Goal: Transaction & Acquisition: Purchase product/service

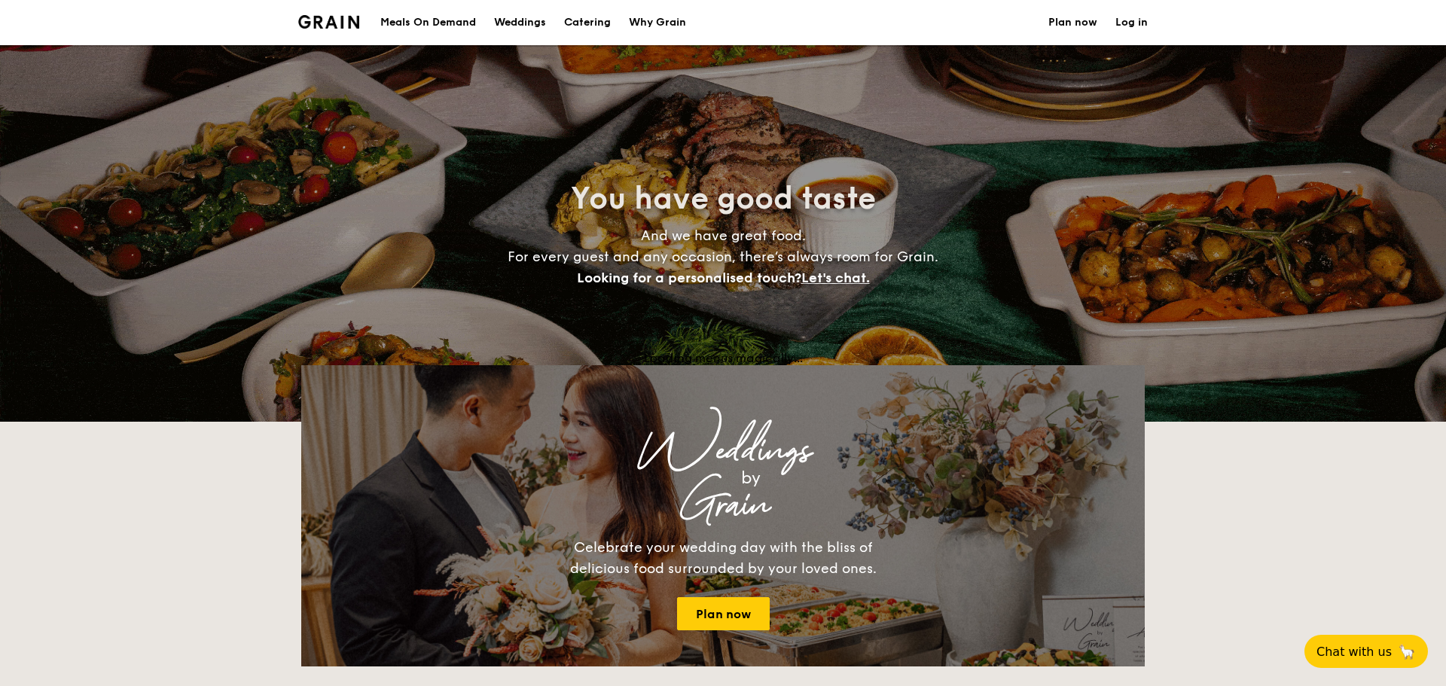
select select
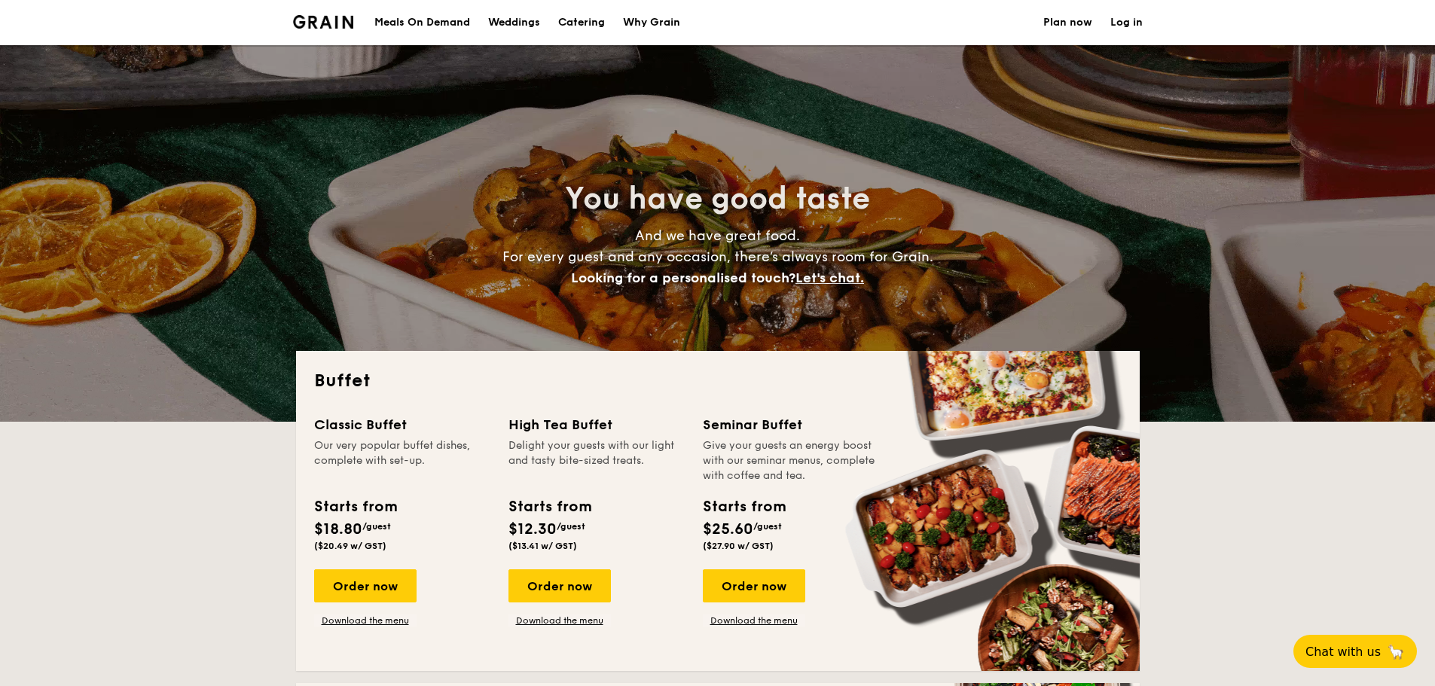
click at [447, 18] on div "Meals On Demand" at bounding box center [422, 22] width 96 height 45
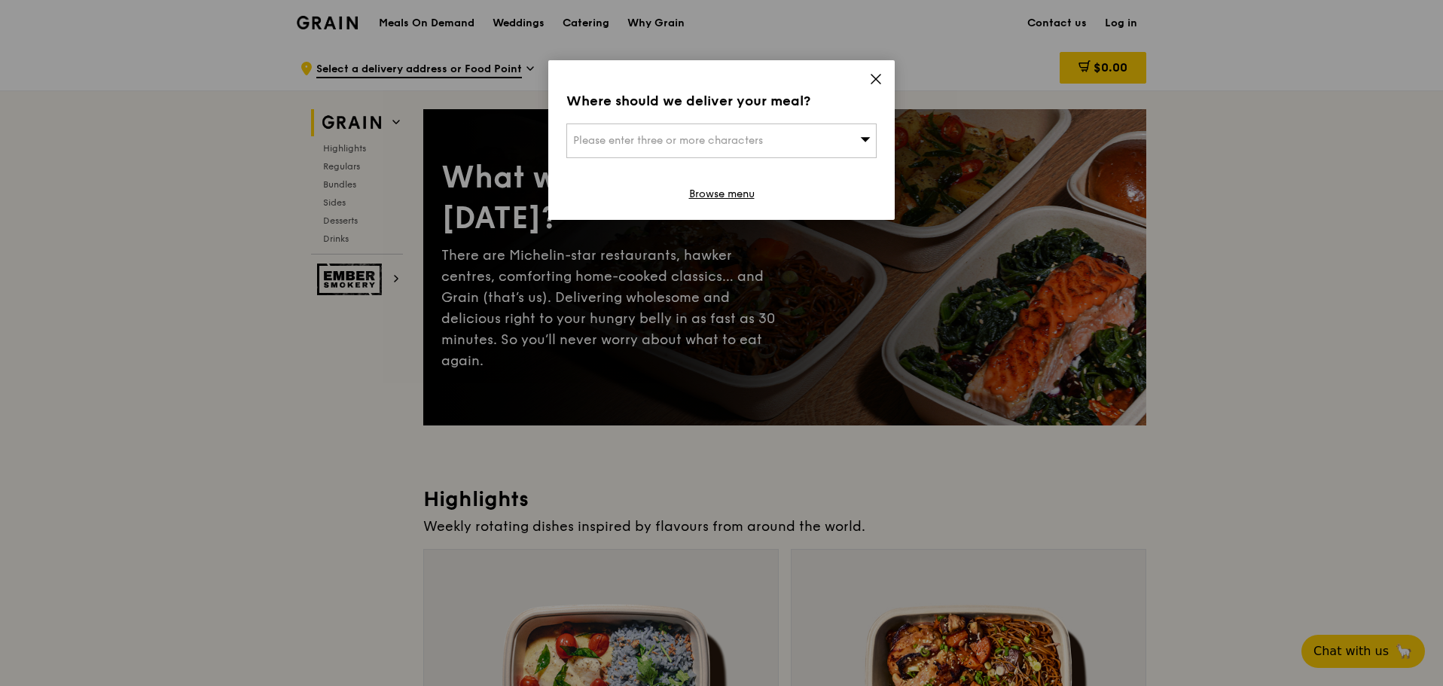
click at [877, 80] on icon at bounding box center [875, 79] width 9 height 9
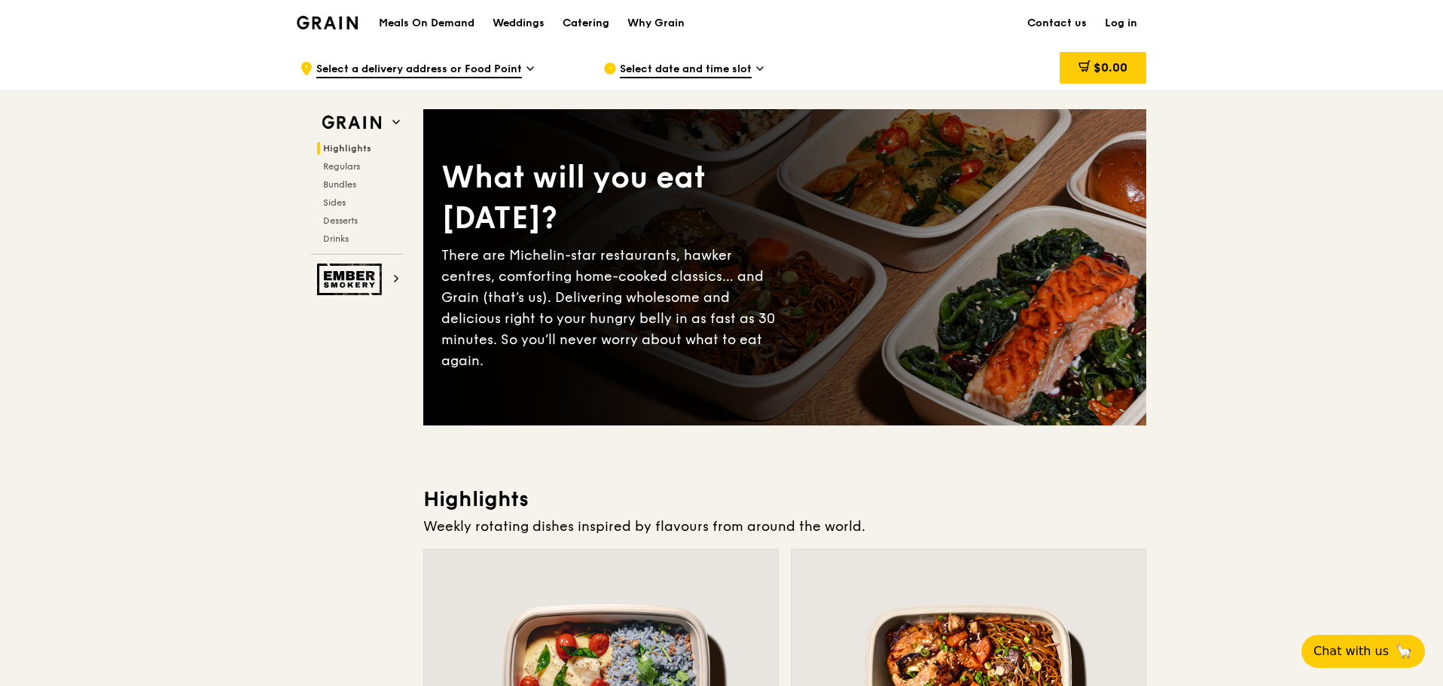
click at [600, 26] on div "Catering" at bounding box center [586, 23] width 47 height 45
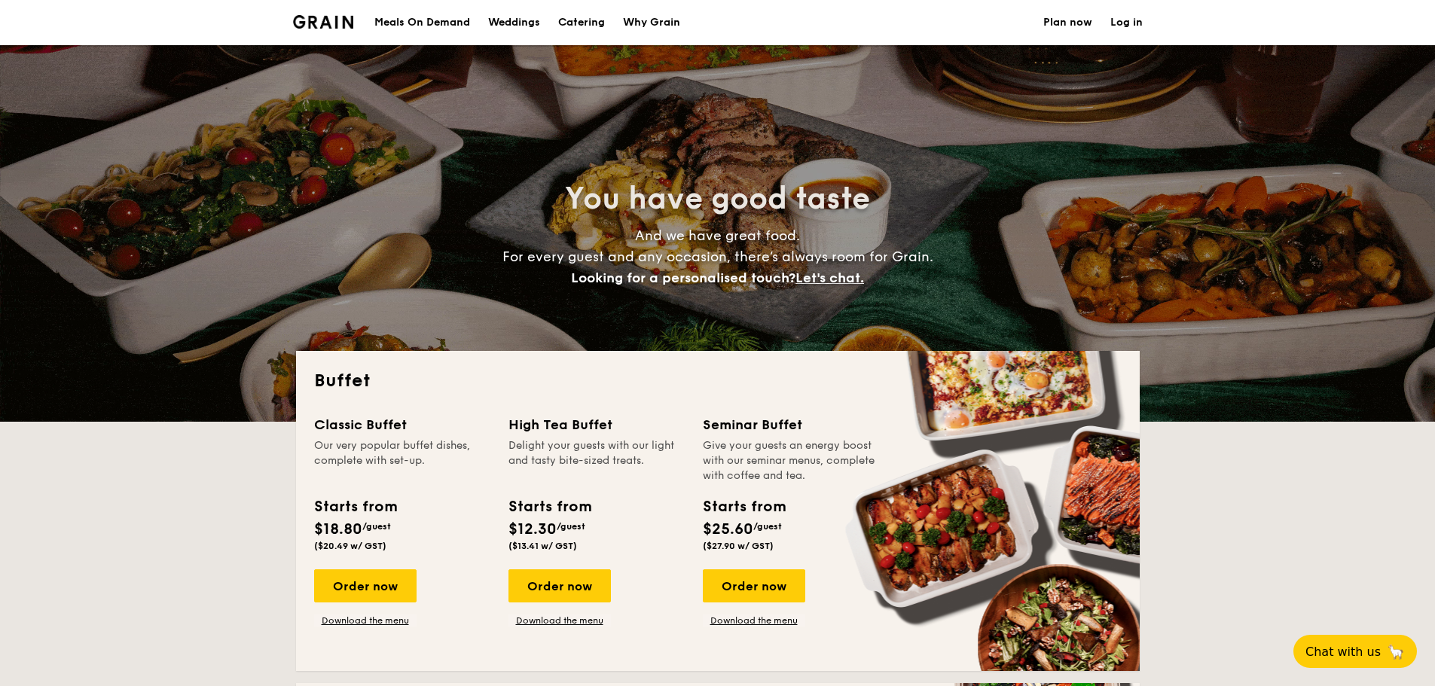
select select
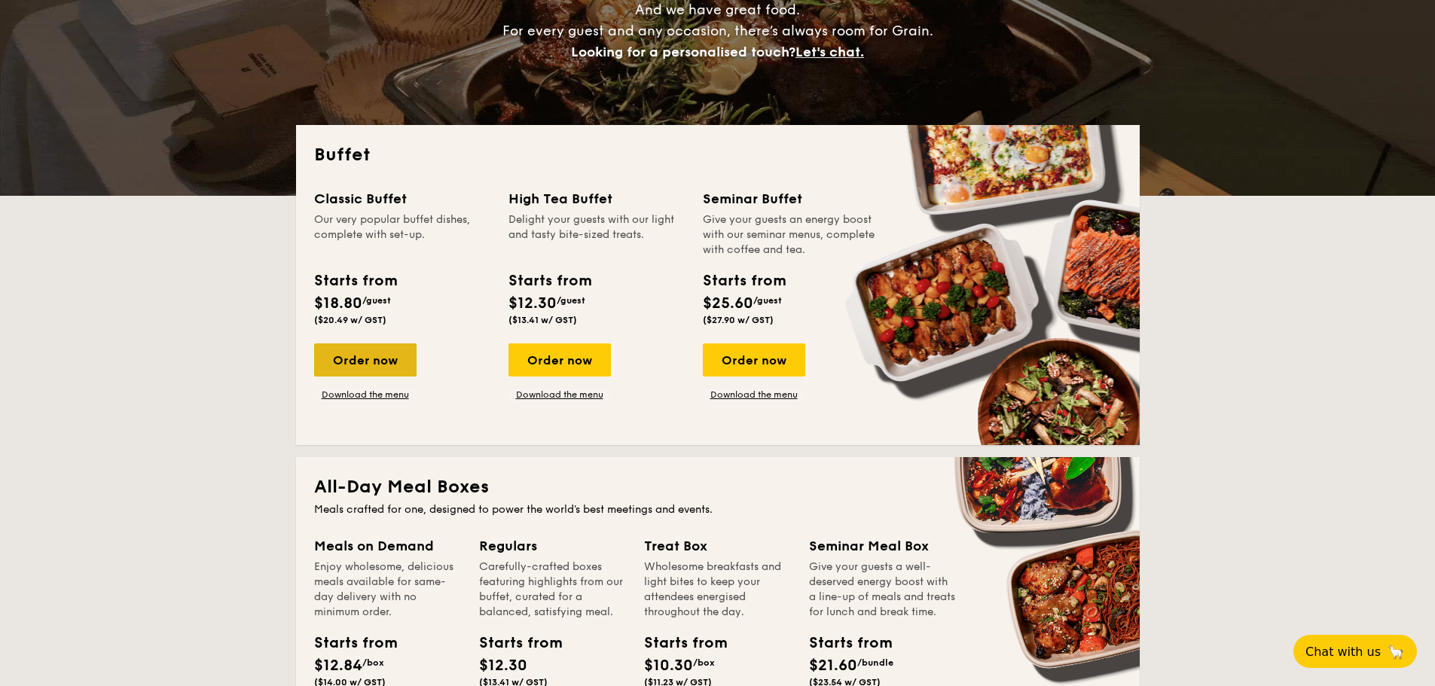
click at [389, 352] on div "Order now" at bounding box center [365, 359] width 102 height 33
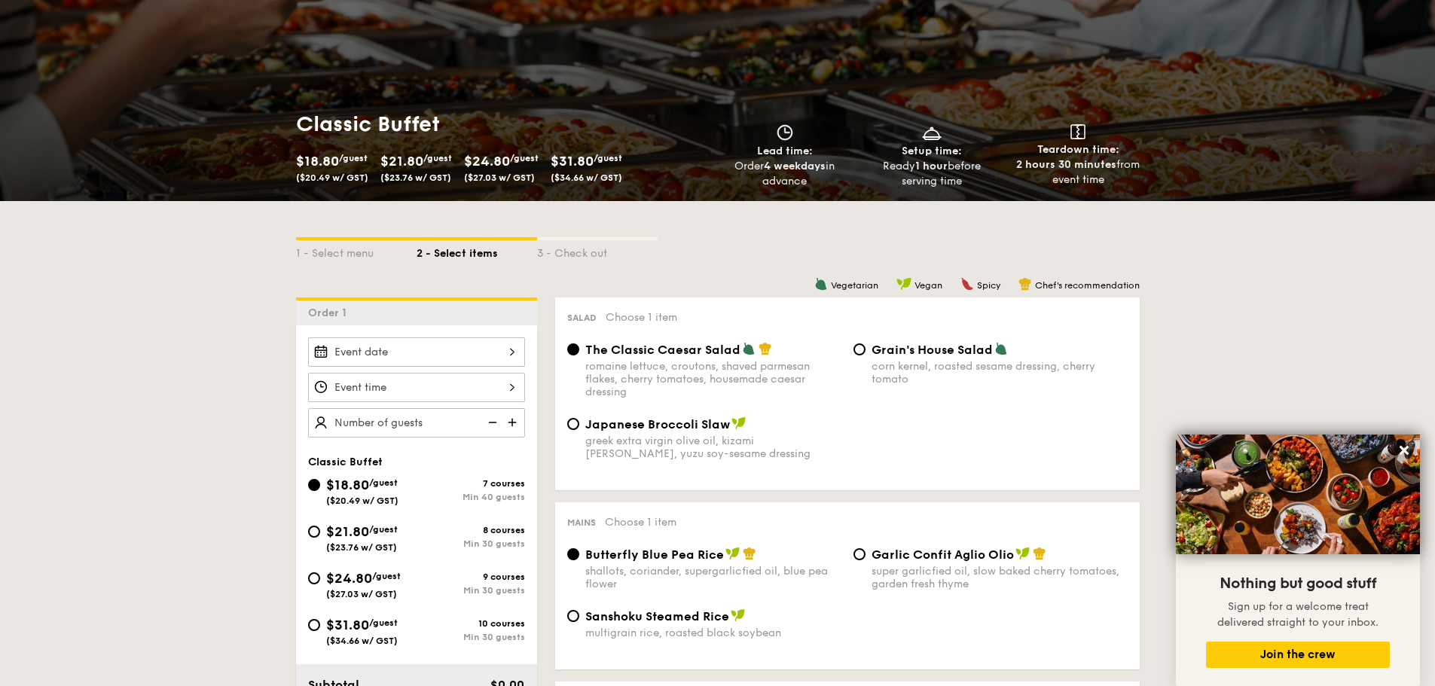
scroll to position [151, 0]
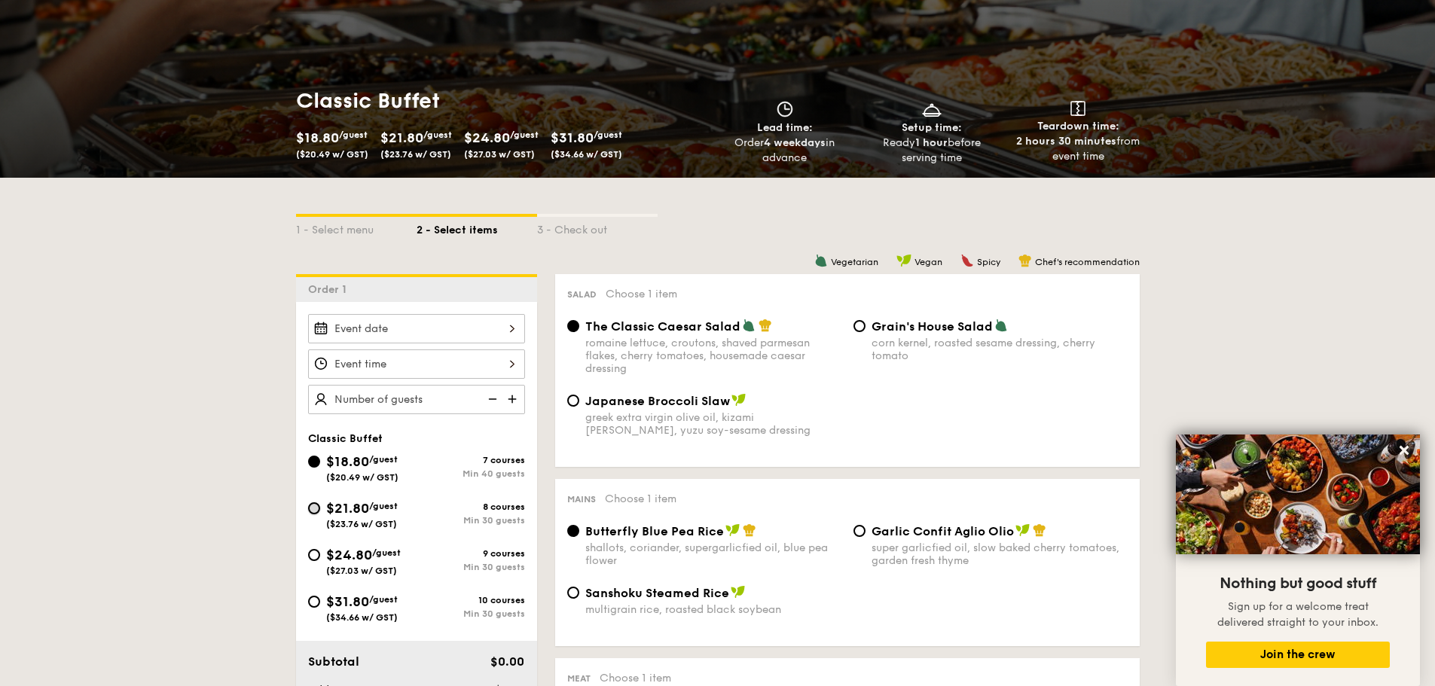
click at [315, 508] on input "$21.80 /guest ($23.76 w/ GST) 8 courses Min 30 guests" at bounding box center [314, 508] width 12 height 12
radio input "true"
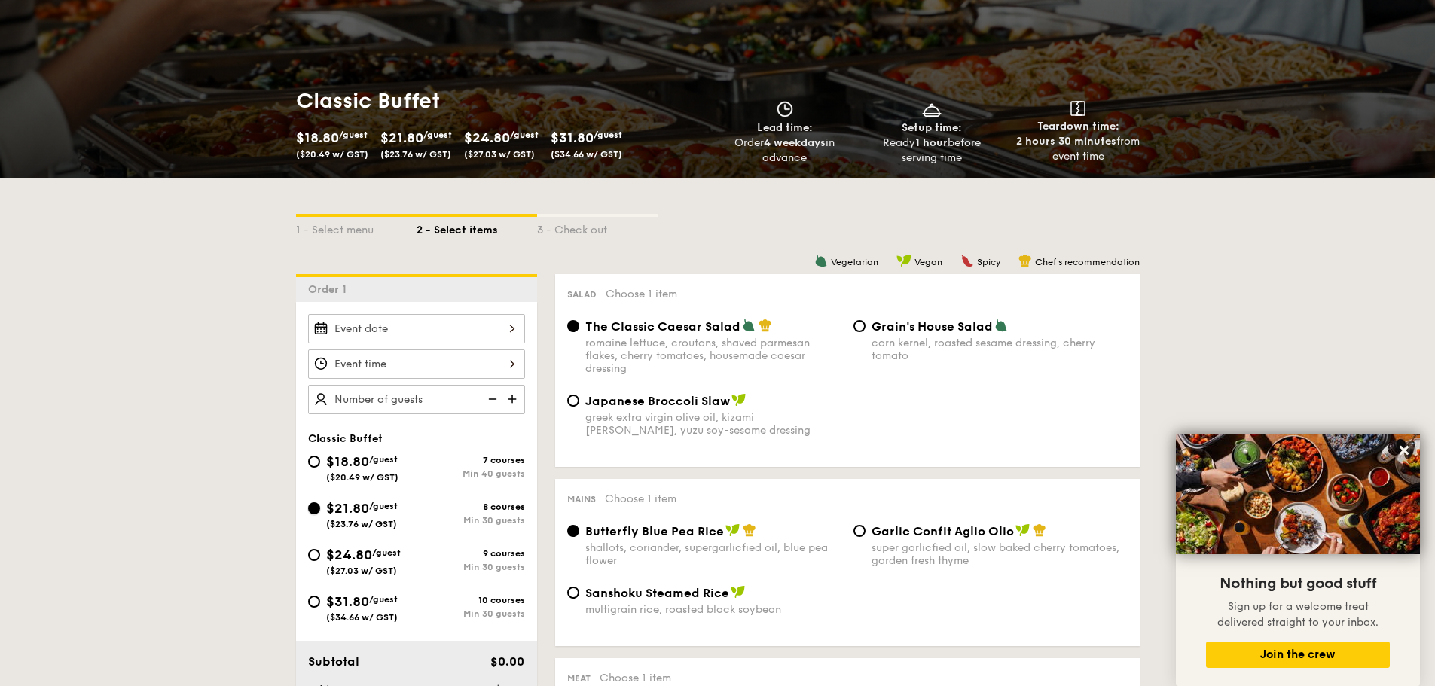
radio input "true"
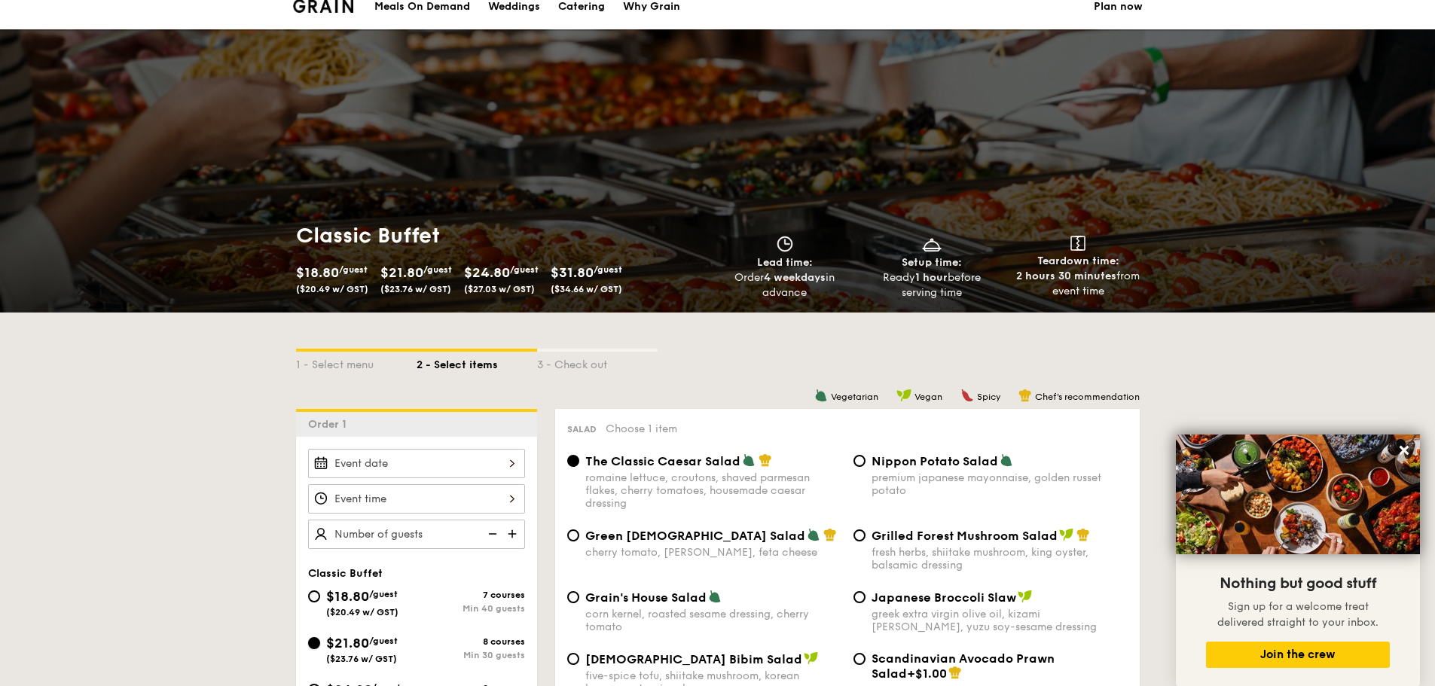
scroll to position [8, 0]
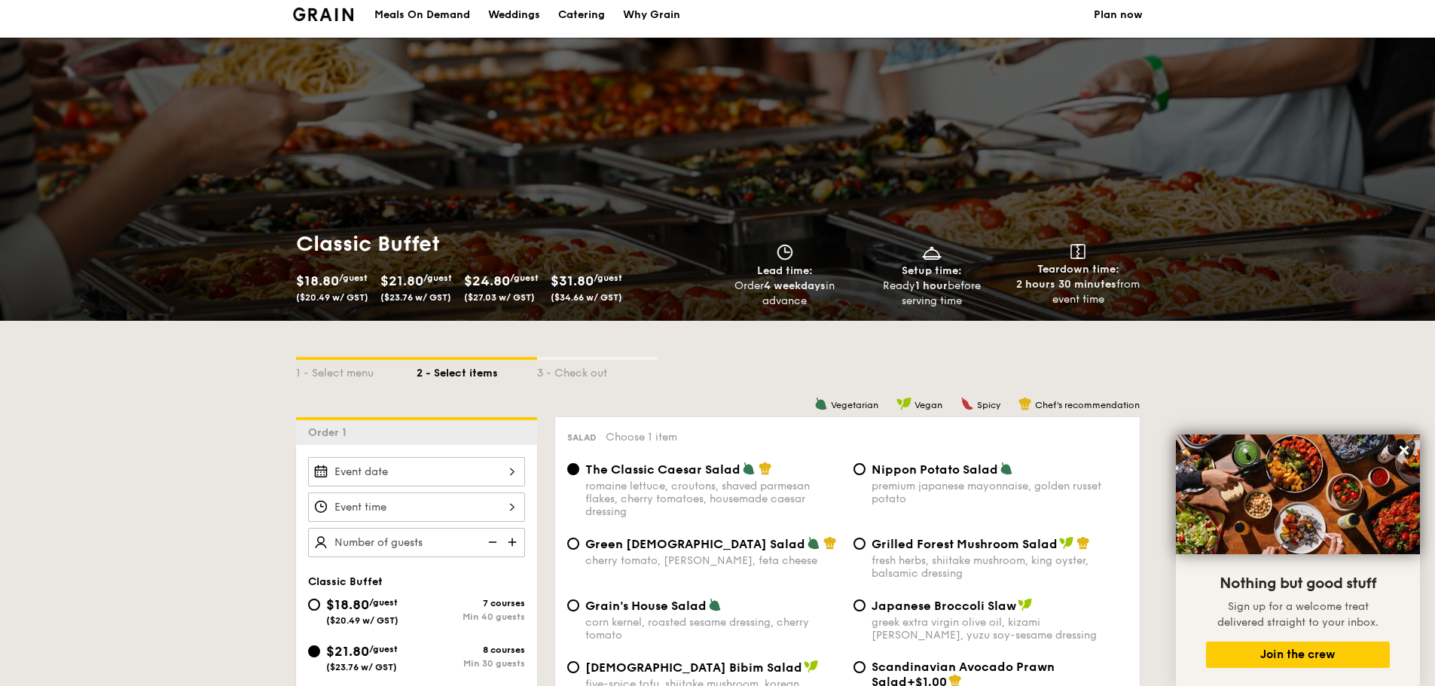
drag, startPoint x: 806, startPoint y: 402, endPoint x: 1173, endPoint y: 371, distance: 368.9
